Goal: Communication & Community: Participate in discussion

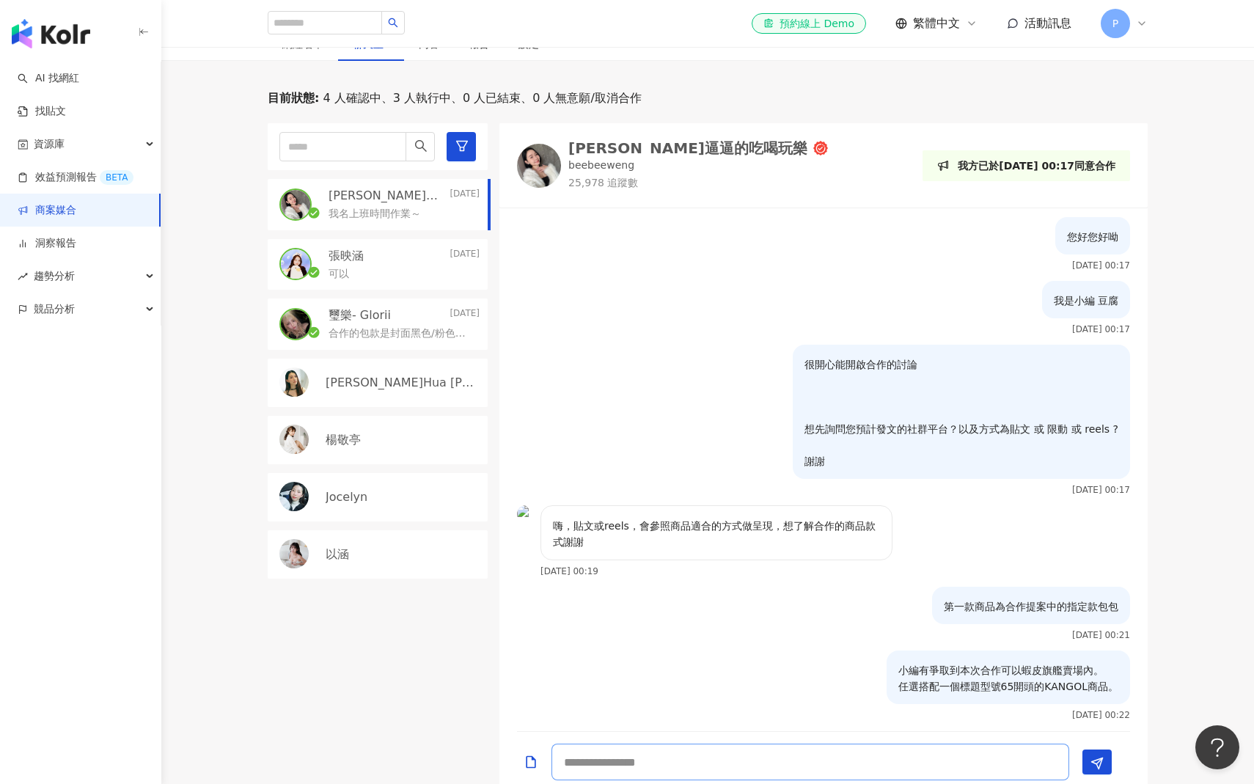
scroll to position [329, 0]
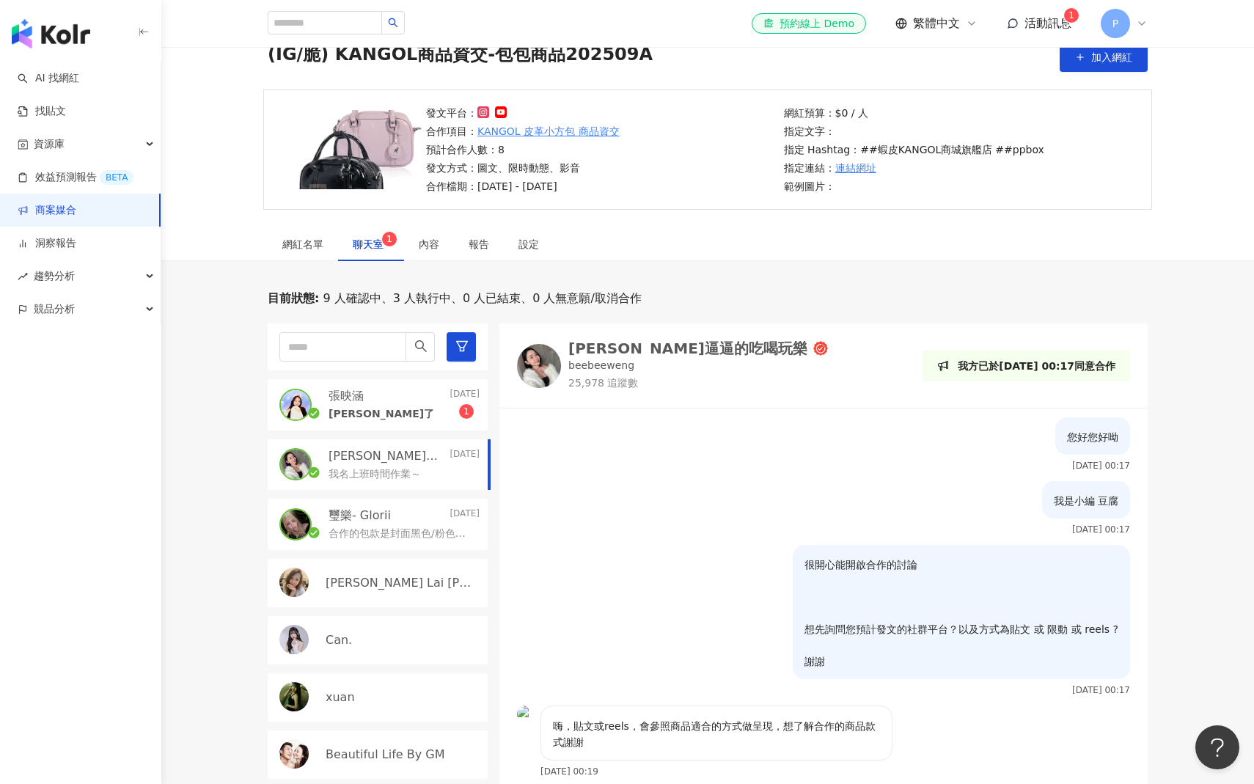
click at [379, 246] on span "聊天室 1" at bounding box center [371, 244] width 37 height 10
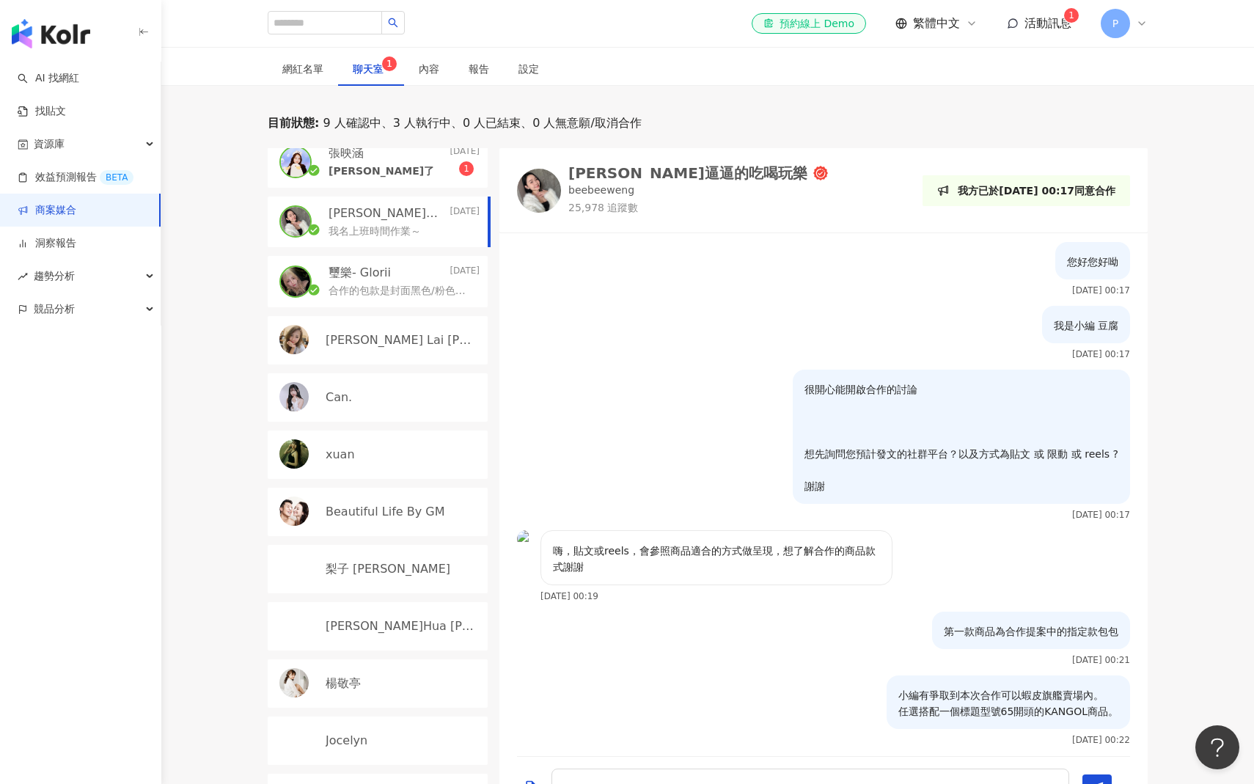
scroll to position [399, 0]
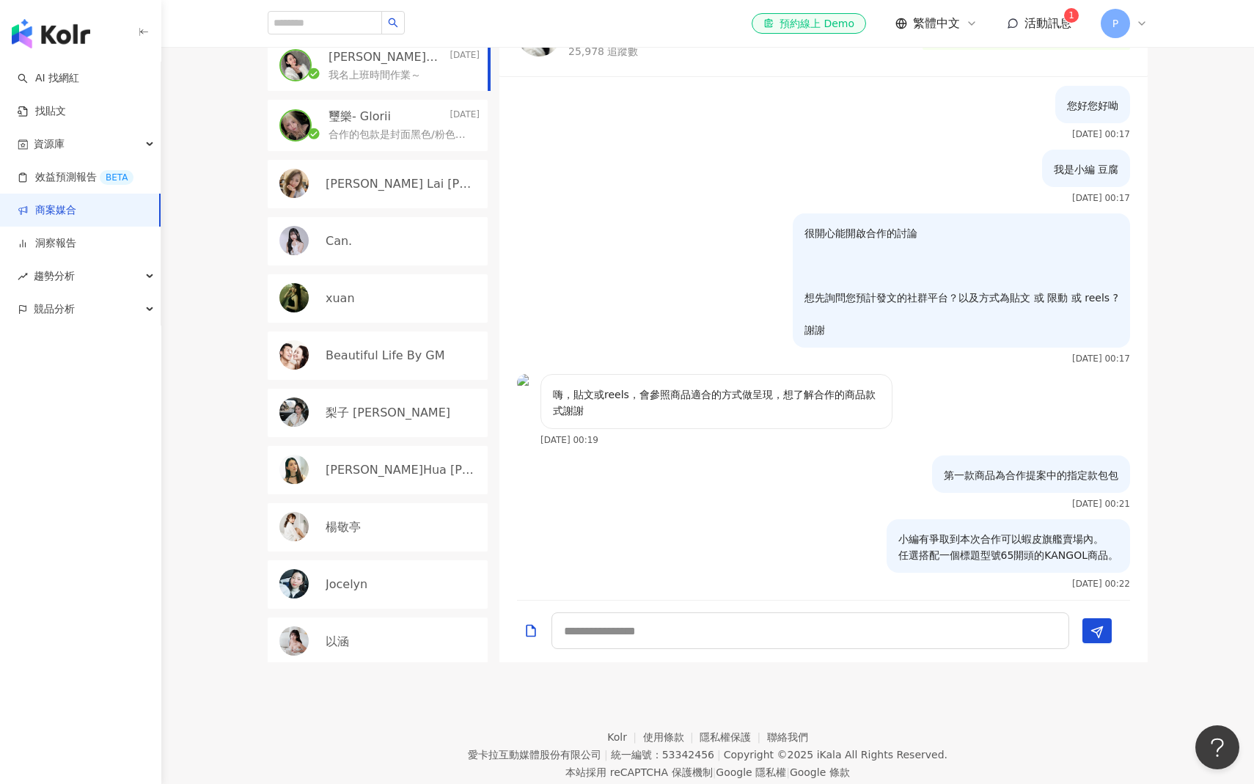
click at [380, 638] on div "以涵" at bounding box center [403, 642] width 154 height 16
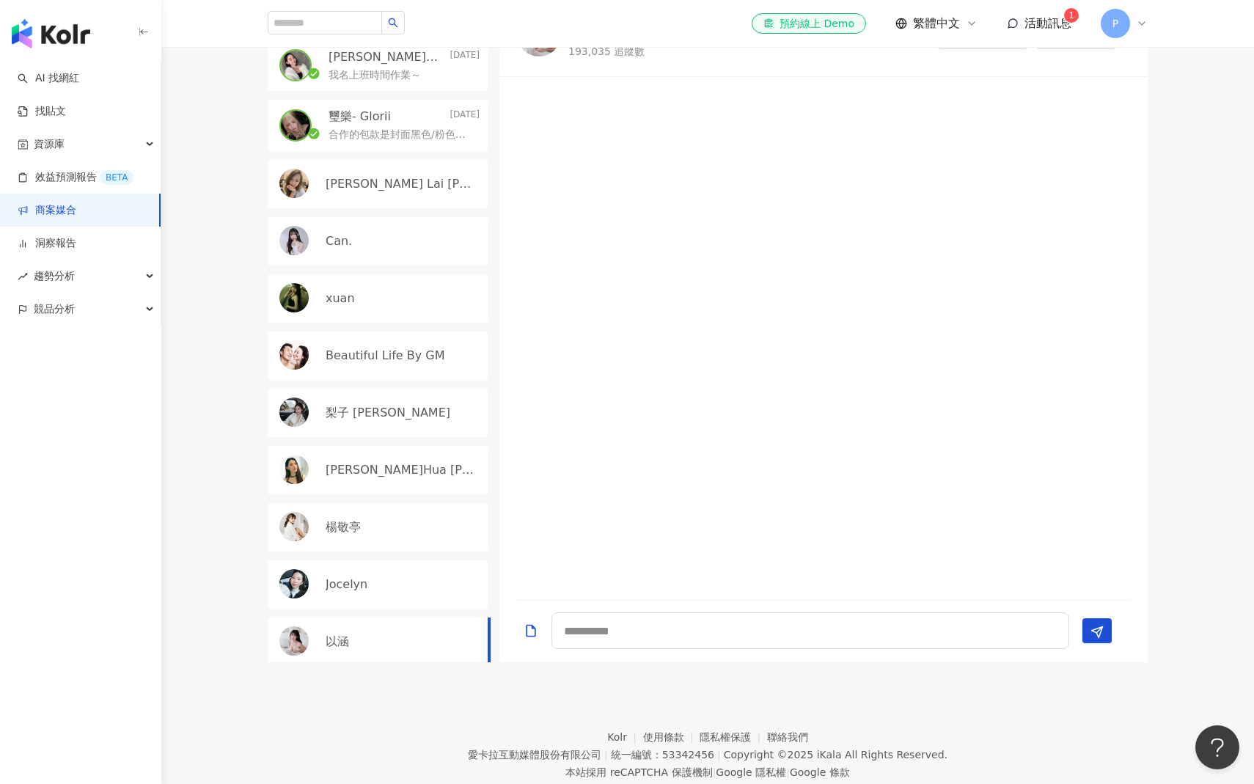
click at [382, 582] on div "Jocelyn" at bounding box center [403, 585] width 154 height 16
click at [386, 524] on div "楊敬亭" at bounding box center [403, 527] width 154 height 16
click at [386, 480] on div "[PERSON_NAME]Hua [PERSON_NAME]" at bounding box center [378, 470] width 220 height 48
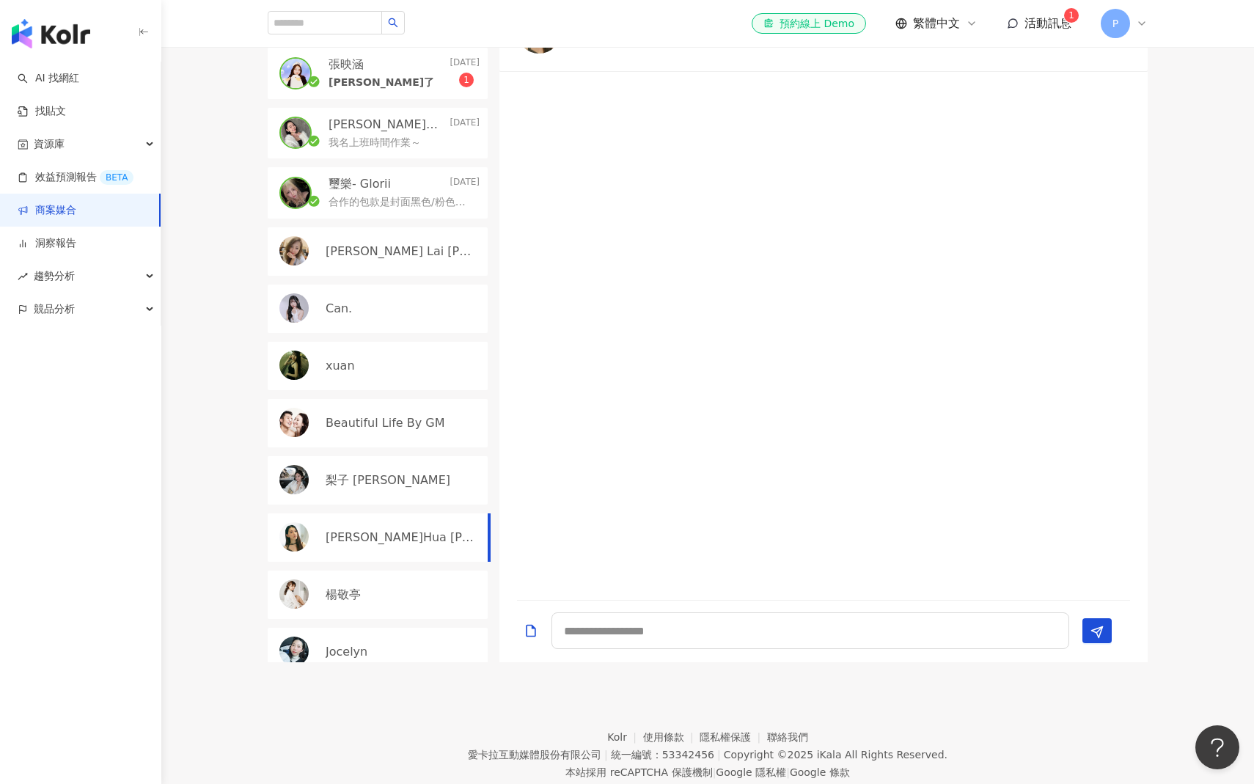
click at [384, 475] on div "梨子 liz" at bounding box center [403, 480] width 154 height 16
click at [384, 425] on p "Beautiful Life By GM" at bounding box center [385, 423] width 119 height 16
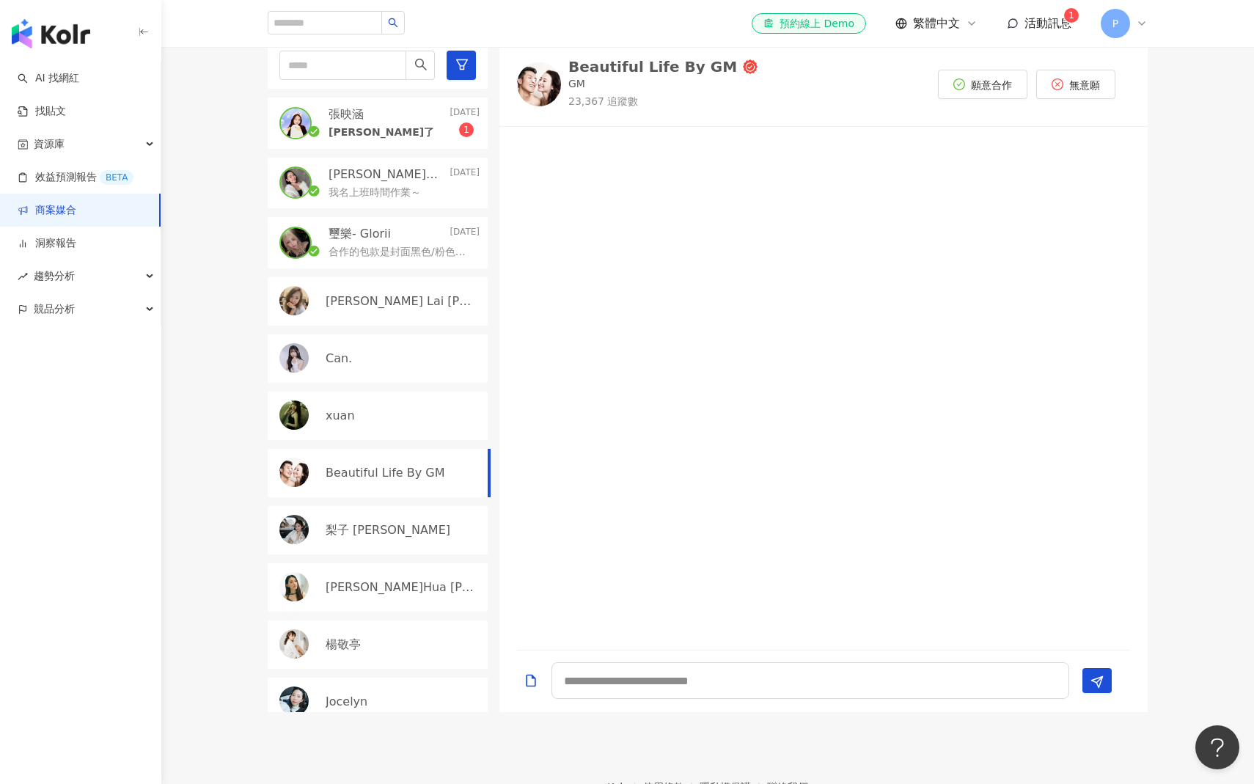
scroll to position [315, 0]
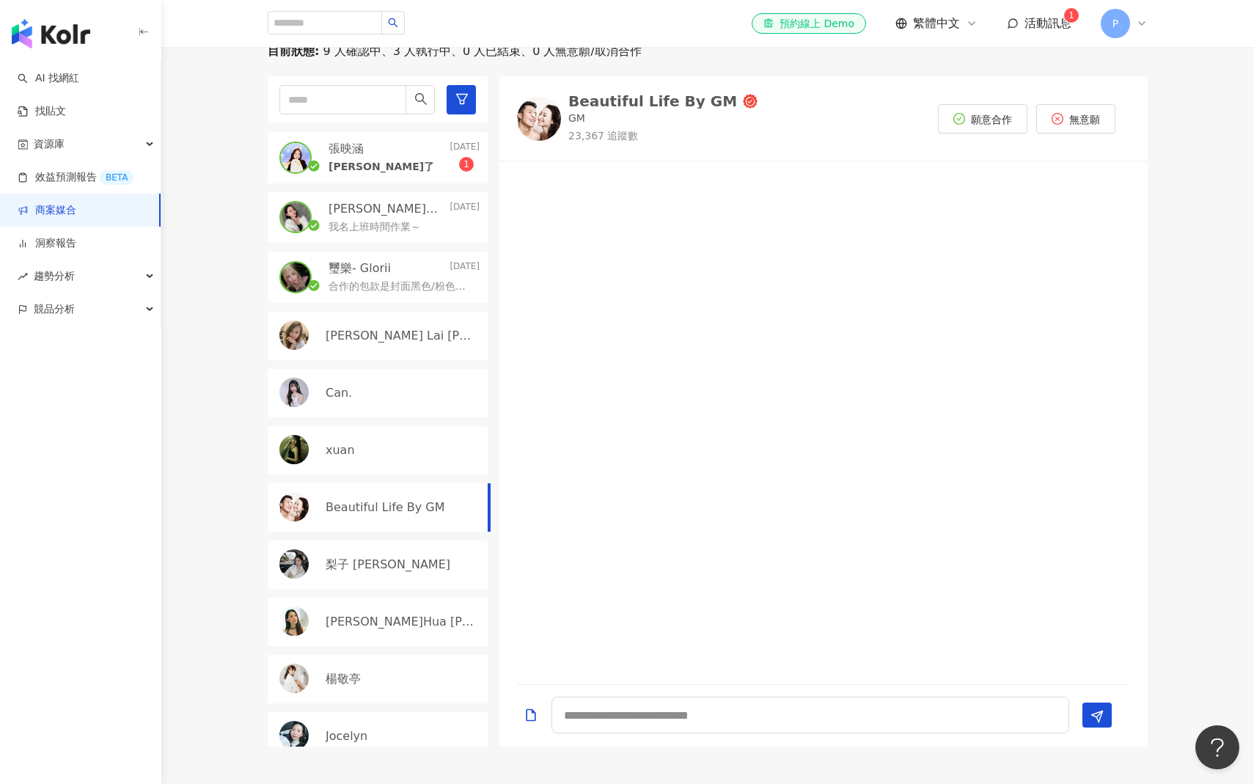
click at [376, 451] on div "xuan" at bounding box center [403, 450] width 154 height 16
click at [376, 389] on div "Can." at bounding box center [403, 393] width 154 height 16
click at [376, 344] on div "Joyce Lai 賴小靜" at bounding box center [378, 336] width 220 height 48
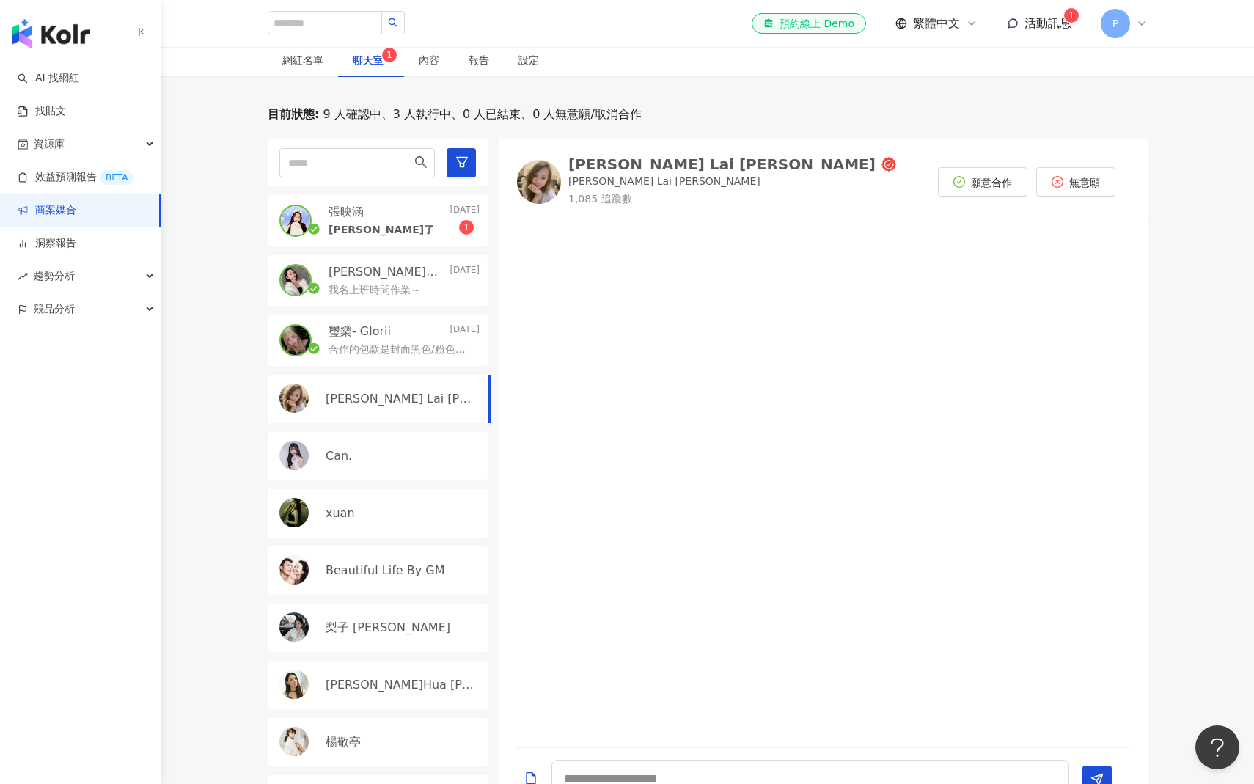
scroll to position [156, 0]
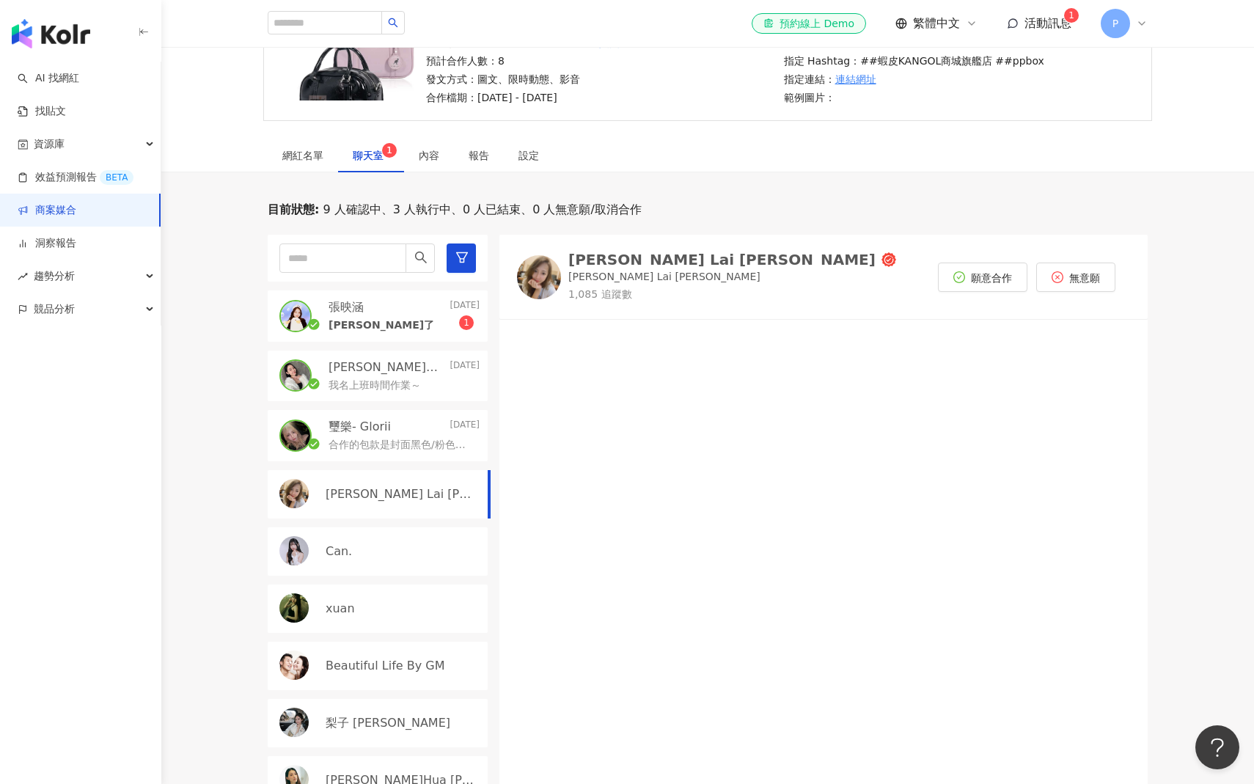
click at [373, 452] on div "璽樂- Glorii Yesterday 合作的包款是封面黑色/粉色那款嗎，謝謝🤍✨" at bounding box center [378, 435] width 220 height 51
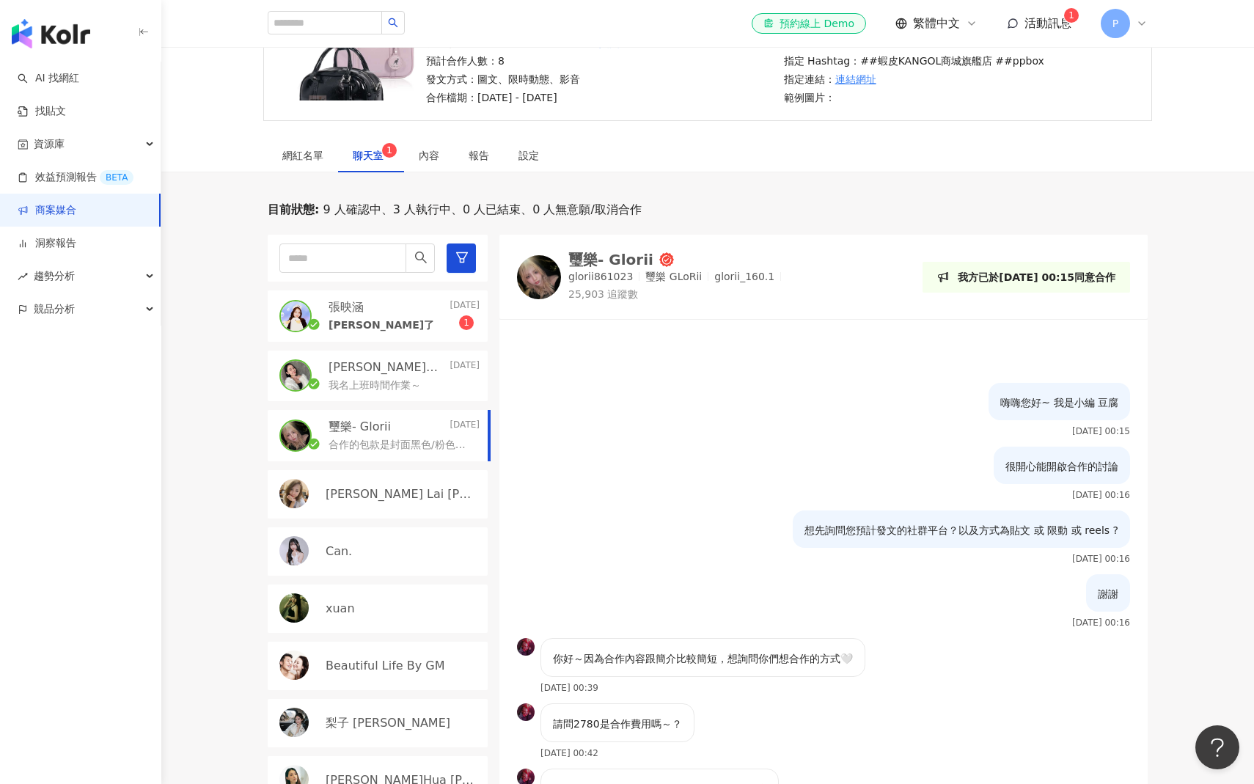
click at [590, 405] on div "嗨嗨您好~ 我是小編 豆腐 2025/9/25 00:15" at bounding box center [824, 415] width 648 height 64
click at [600, 165] on div "網紅名單 聊天室 1 內容 報告 設定" at bounding box center [707, 156] width 939 height 34
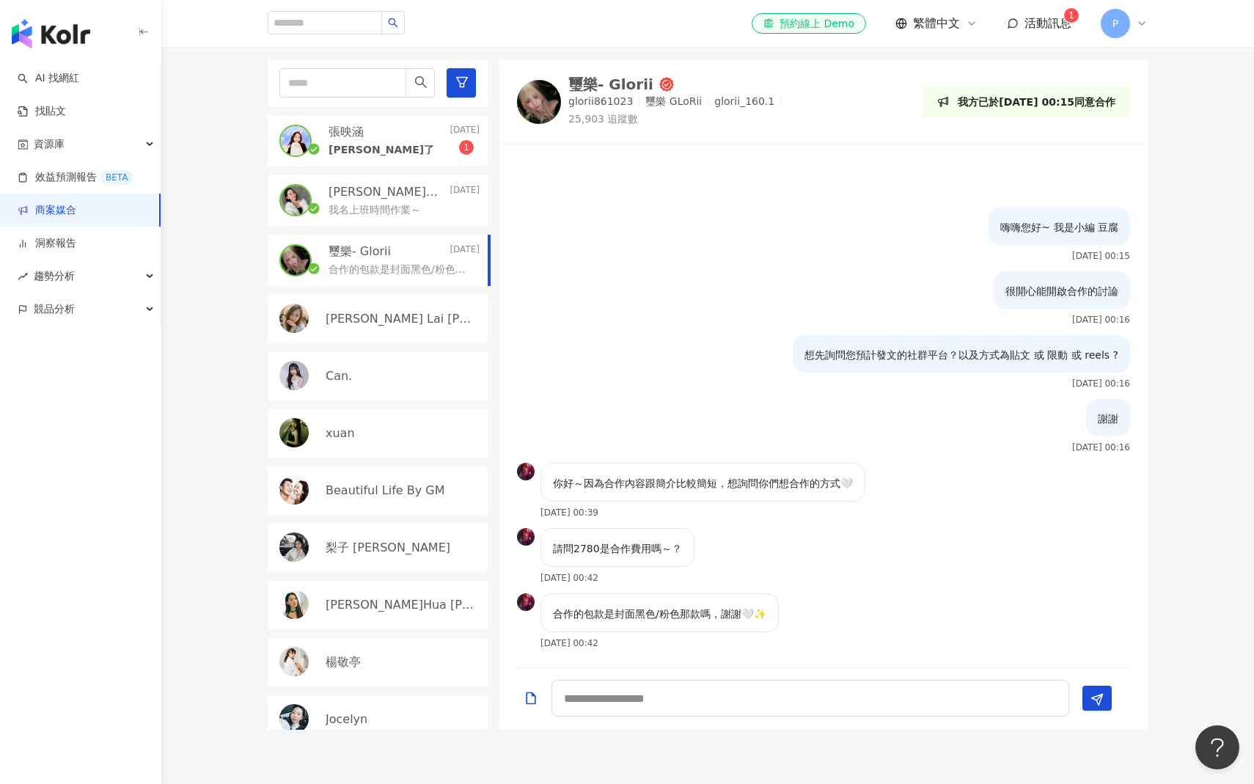
scroll to position [236, 0]
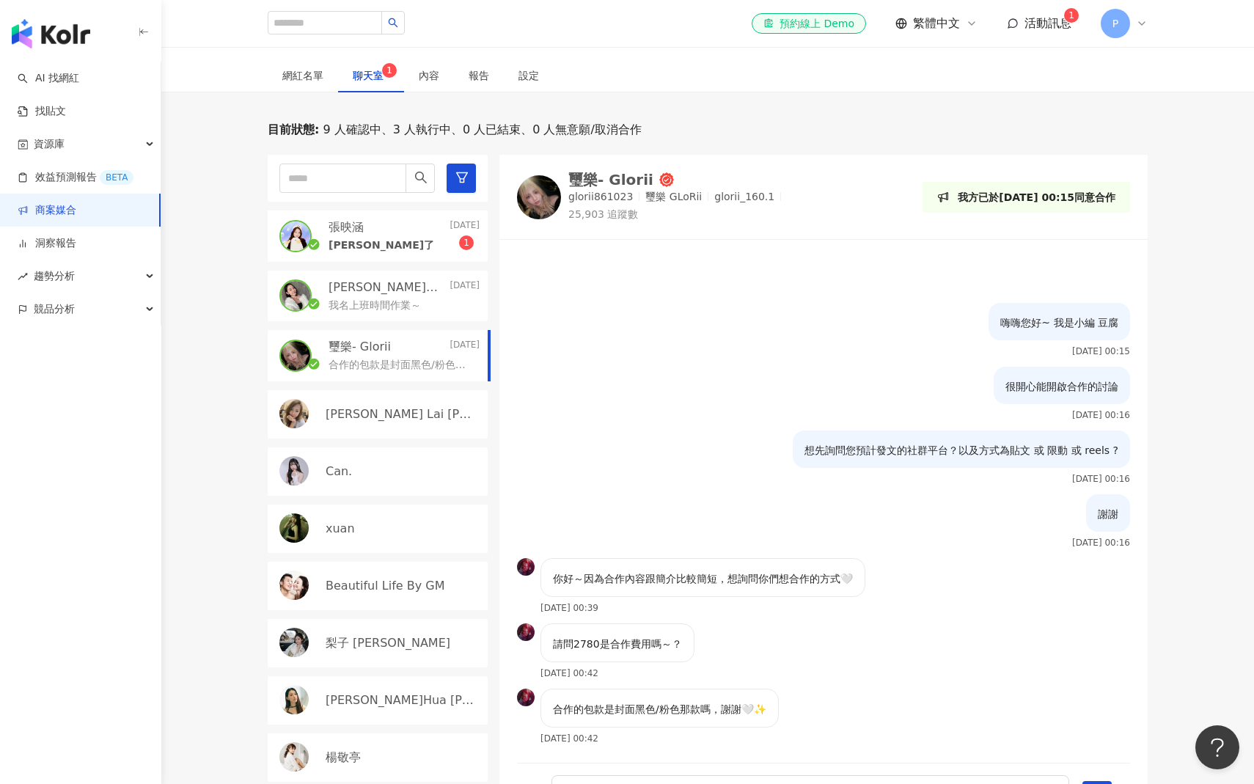
click at [403, 346] on div "璽樂- Glorii Yesterday" at bounding box center [404, 347] width 151 height 16
click at [406, 344] on div "璽樂- Glorii Yesterday" at bounding box center [404, 347] width 151 height 16
click at [431, 345] on div "璽樂- Glorii Yesterday" at bounding box center [404, 347] width 151 height 16
click at [409, 246] on div "謝謝 辛苦了 1" at bounding box center [404, 244] width 151 height 18
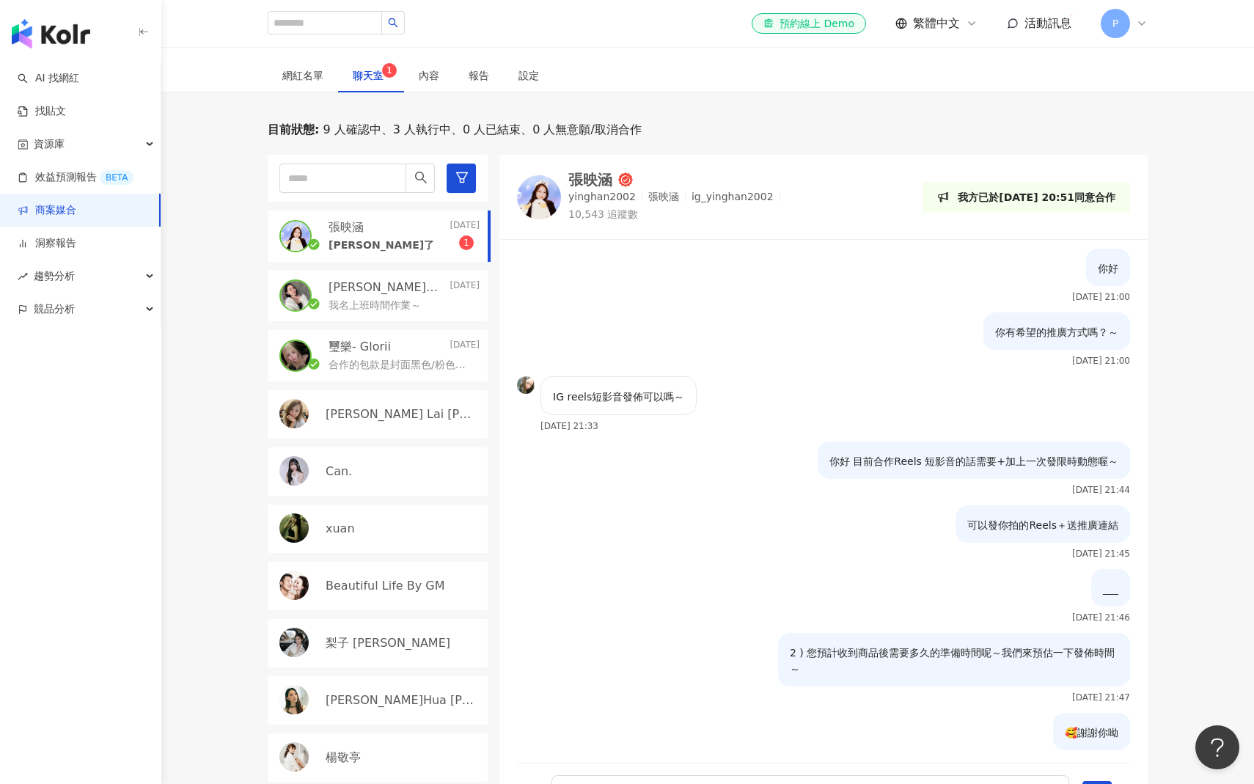
scroll to position [1265, 0]
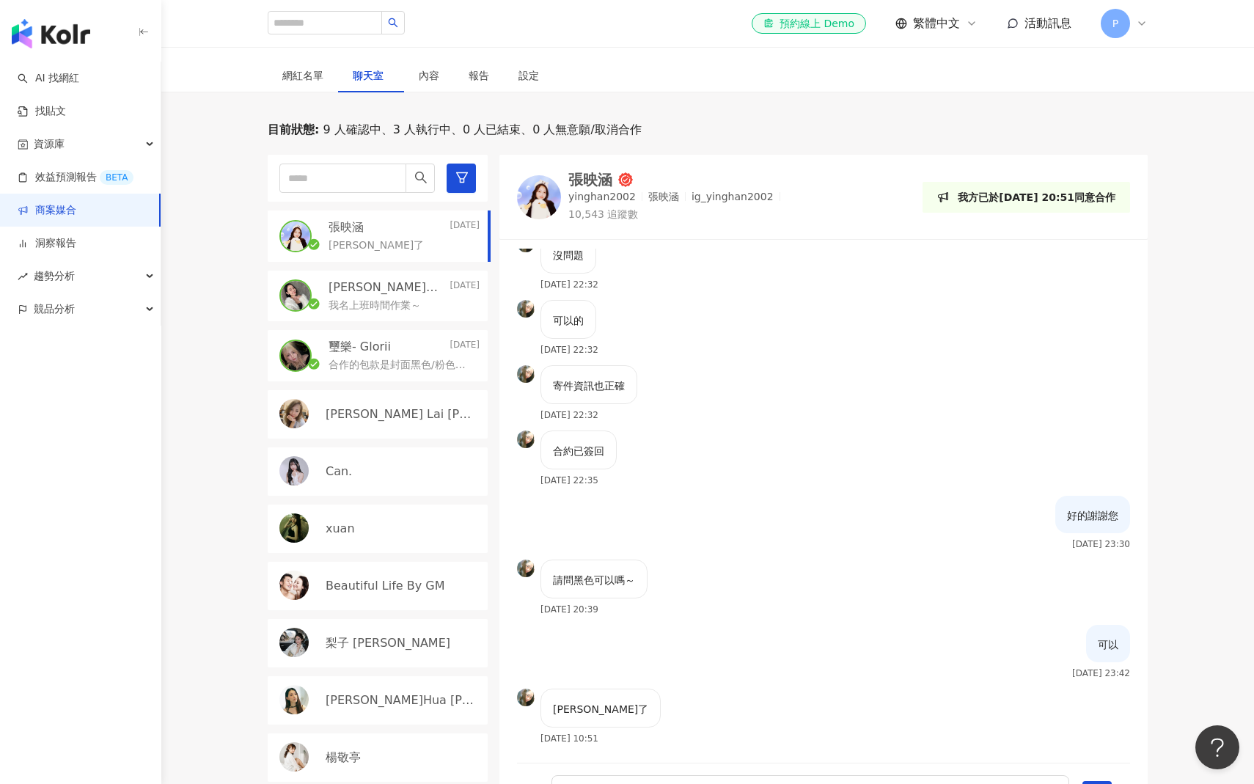
click at [76, 215] on link "商案媒合" at bounding box center [47, 210] width 59 height 15
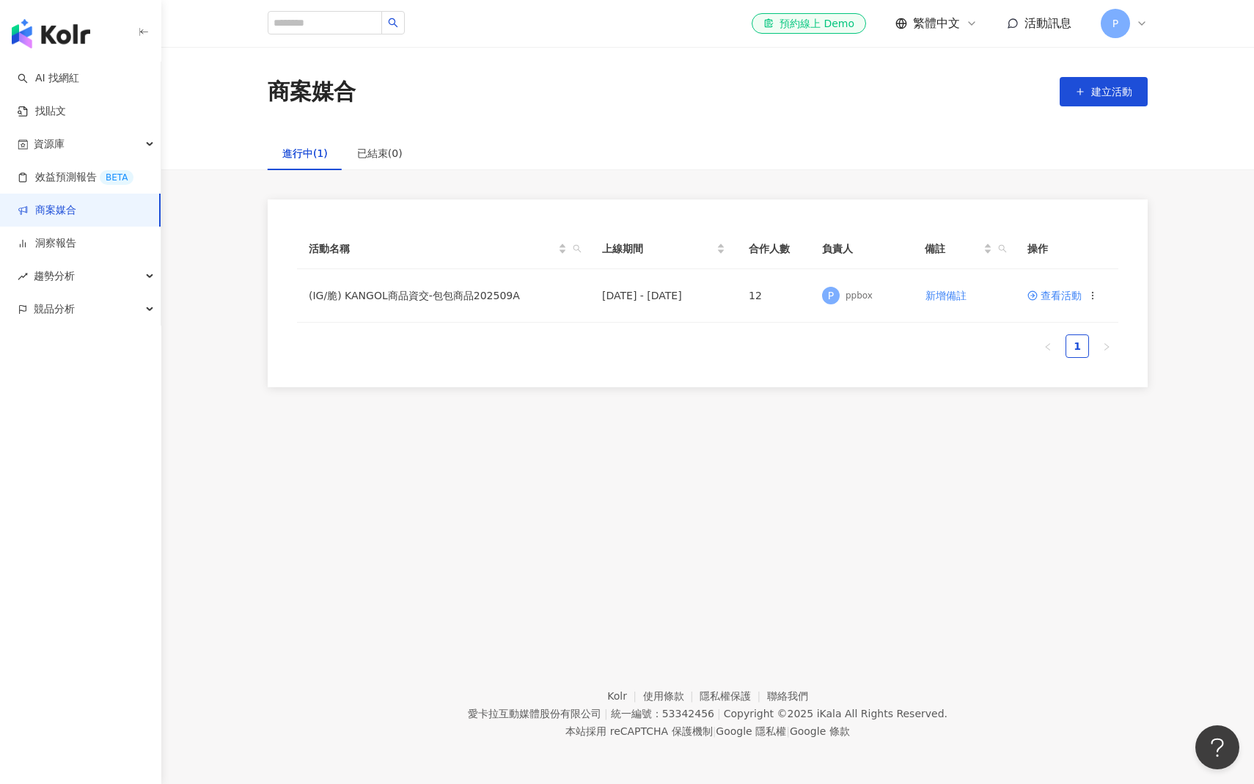
click at [246, 235] on div "活動名稱 上線期間 合作人數 負責人 備註 操作 (IG/脆) KANGOL商品資交-包包商品202509A 2025/9/25 - 2025/11/11 1…" at bounding box center [707, 294] width 939 height 188
click at [400, 300] on td "(IG/脆) KANGOL商品資交-包包商品202509A" at bounding box center [443, 296] width 293 height 54
click at [1058, 299] on span "查看活動" at bounding box center [1055, 295] width 54 height 10
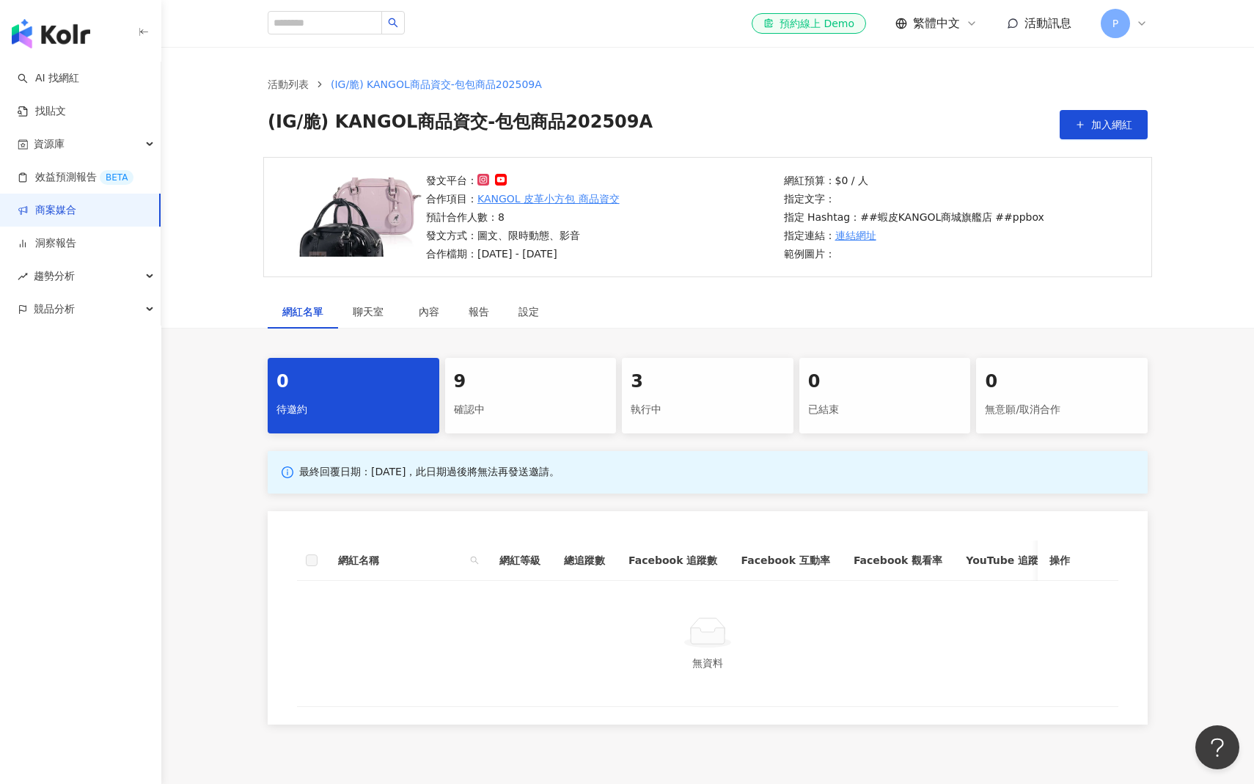
click at [467, 379] on div "9" at bounding box center [531, 382] width 154 height 25
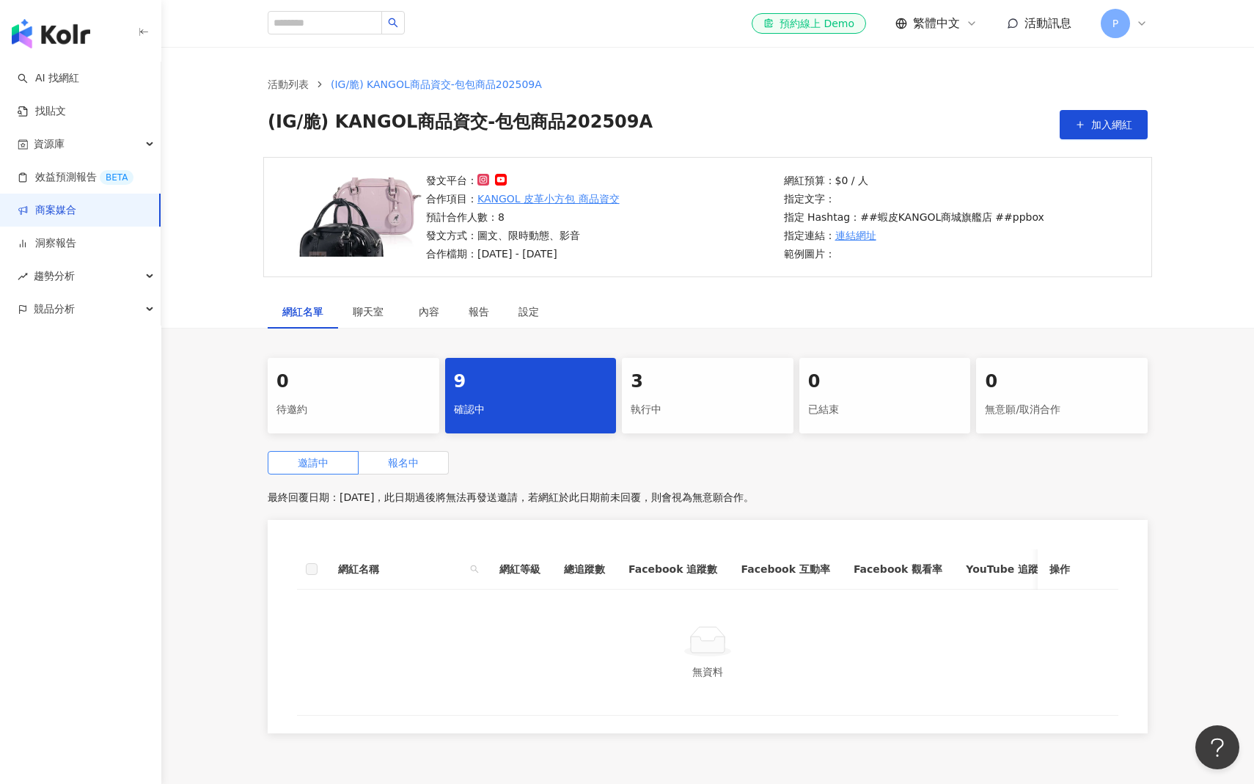
click at [404, 472] on label "報名中" at bounding box center [404, 462] width 90 height 23
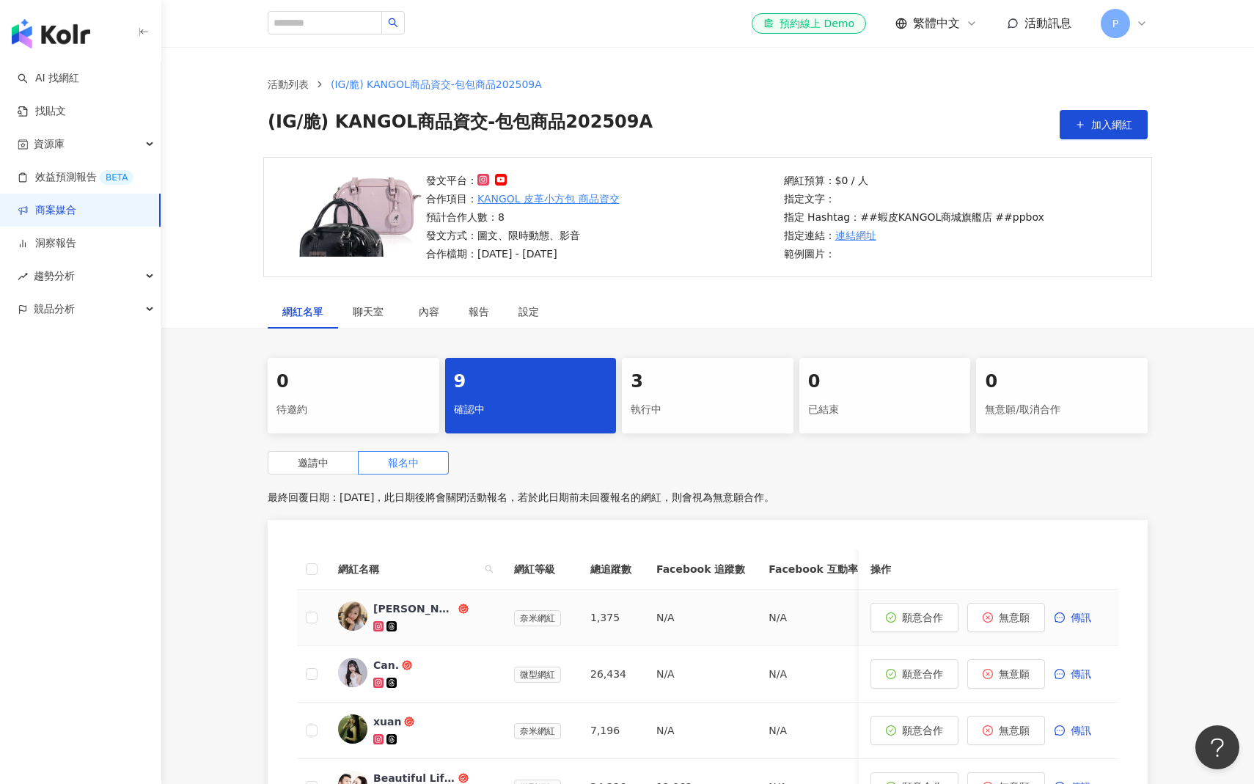
click at [430, 610] on div "Joyce Lai 賴小靜" at bounding box center [414, 608] width 82 height 15
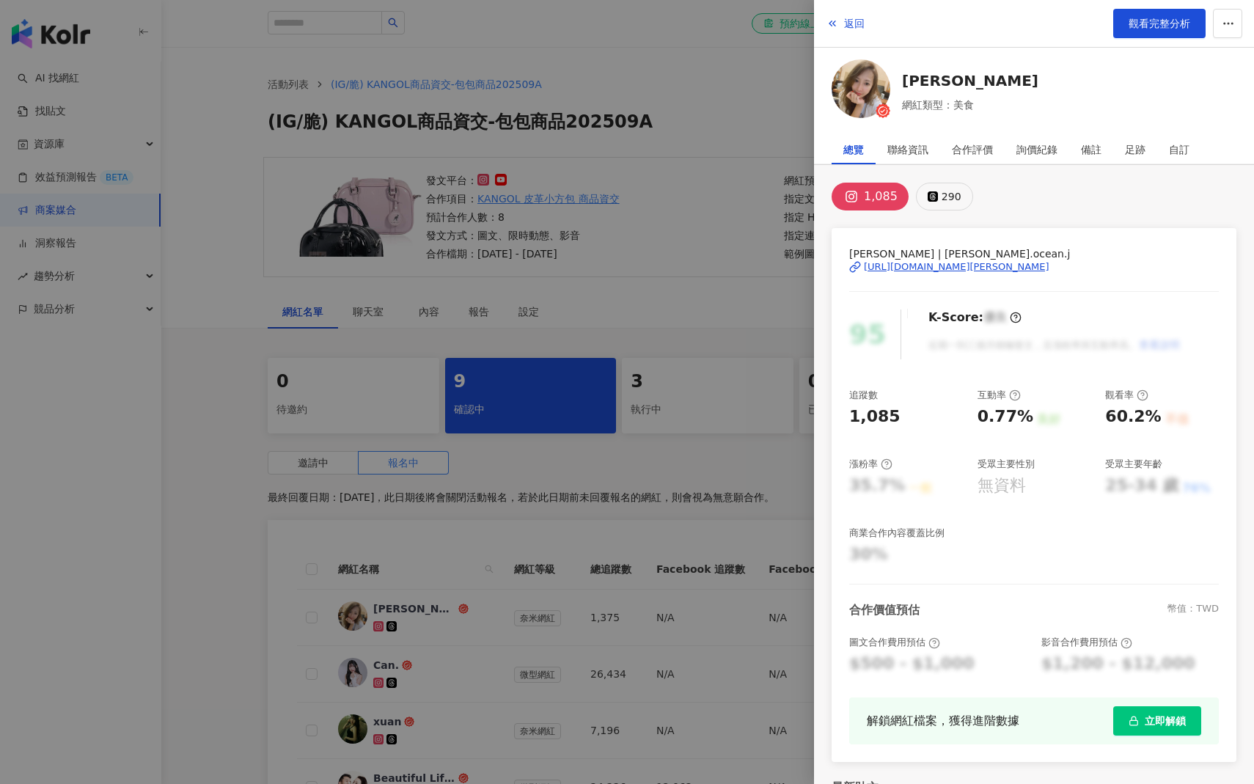
click at [935, 197] on button "290" at bounding box center [944, 197] width 57 height 28
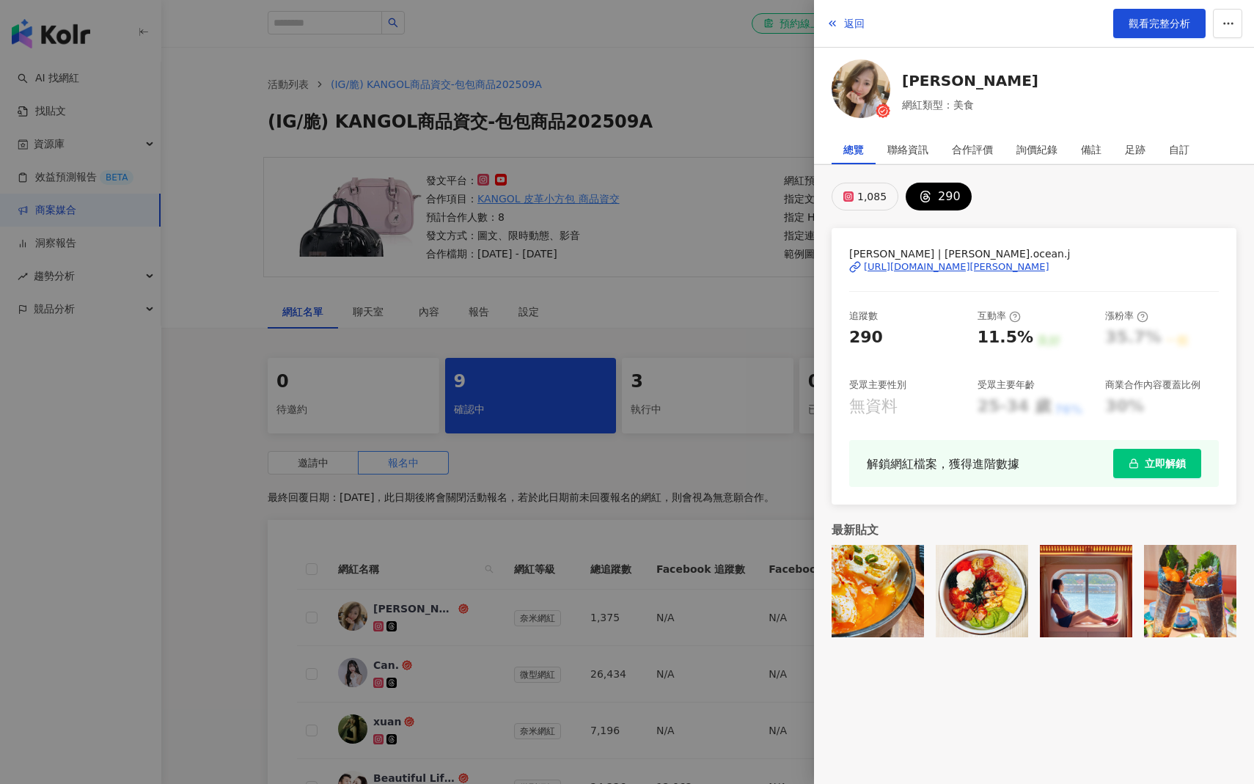
click at [872, 199] on div "1,085" at bounding box center [871, 196] width 29 height 21
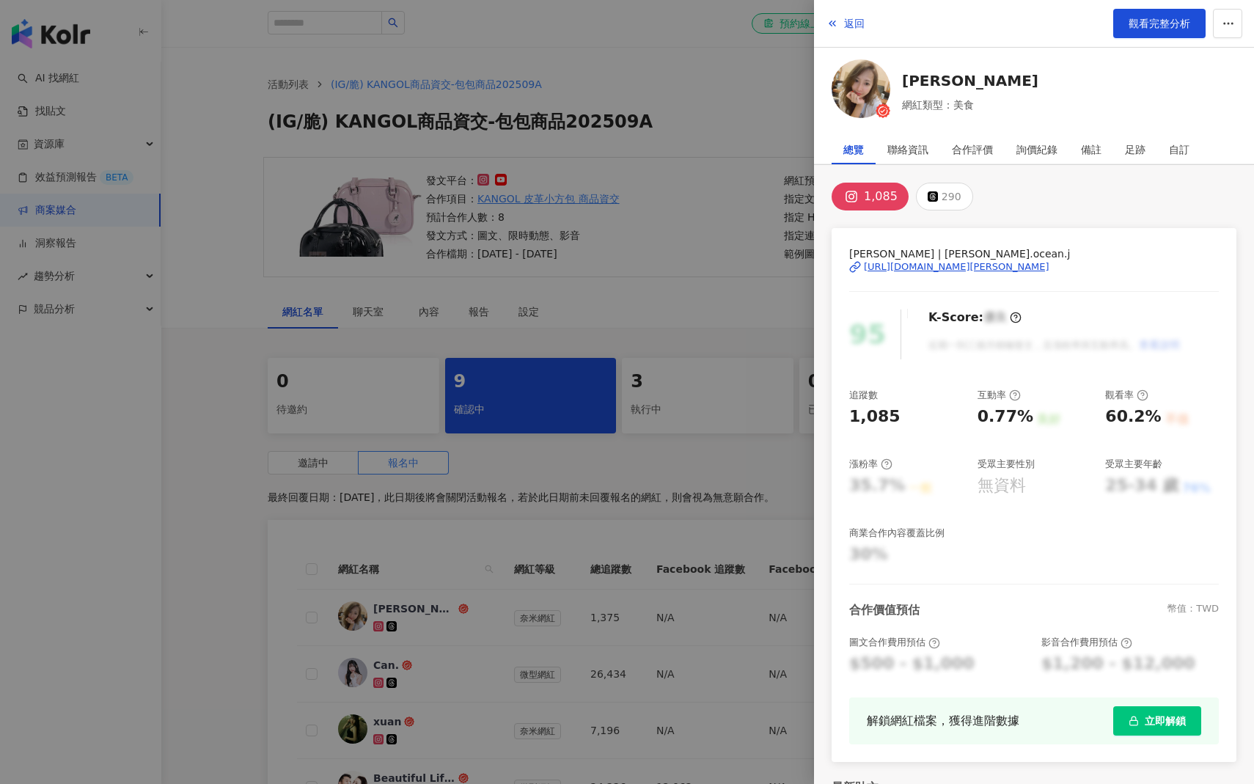
click at [254, 601] on div at bounding box center [627, 392] width 1254 height 784
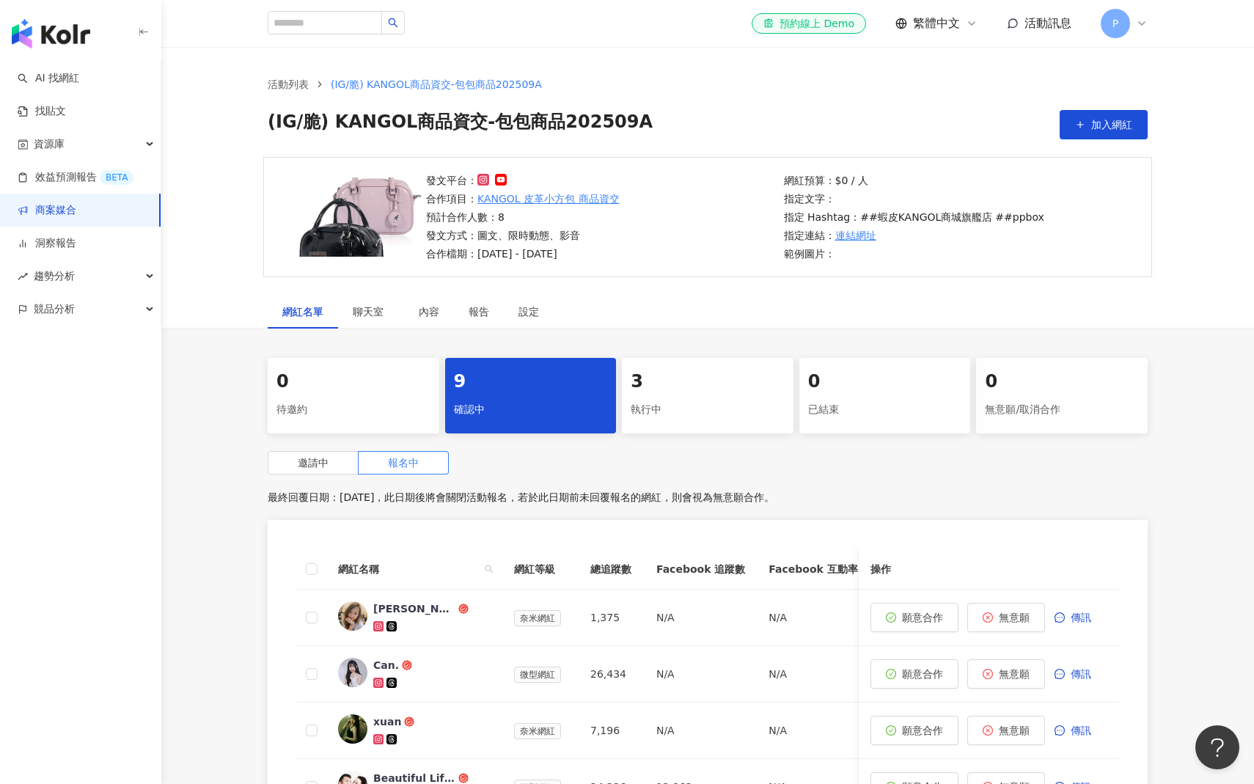
click at [811, 466] on div "邀請中 報名中" at bounding box center [708, 462] width 880 height 23
